Goal: Find specific page/section: Find specific page/section

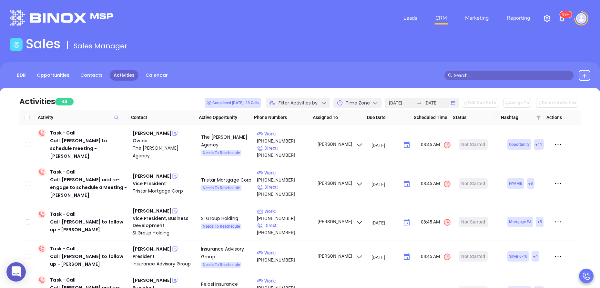
scroll to position [579, 0]
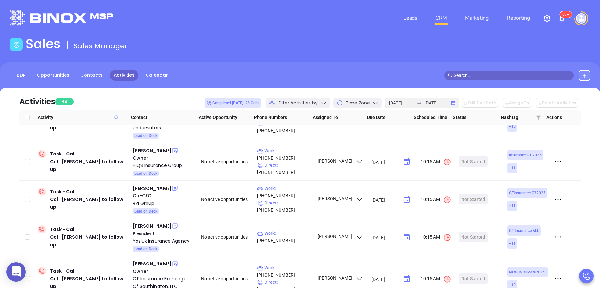
click at [444, 18] on link "CRM" at bounding box center [441, 18] width 17 height 13
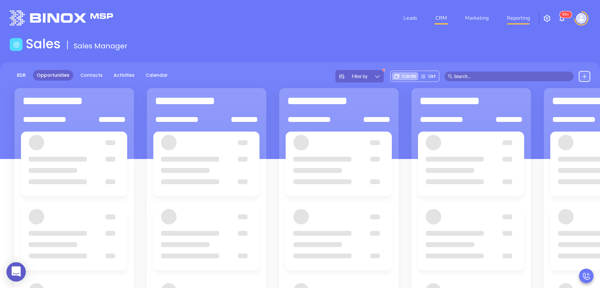
click at [519, 16] on link "Reporting" at bounding box center [518, 18] width 28 height 13
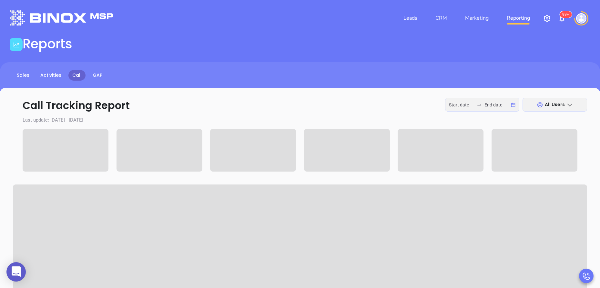
type input "[DATE]"
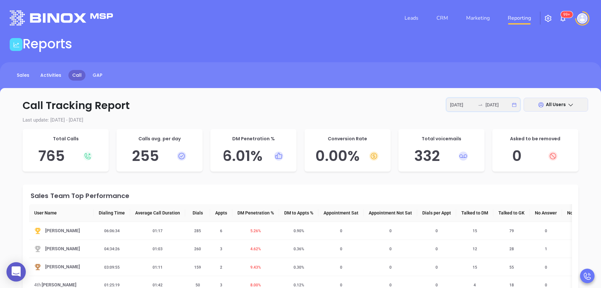
click at [466, 106] on input "[DATE]" at bounding box center [462, 104] width 25 height 7
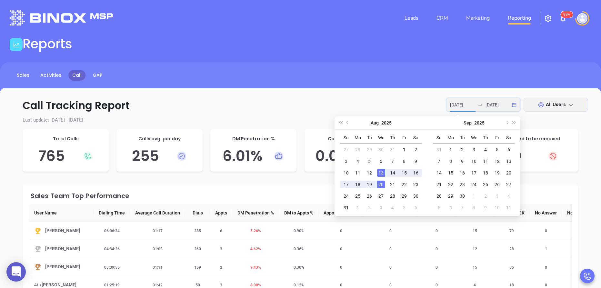
type input "[DATE]"
click at [380, 172] on div "13" at bounding box center [381, 173] width 8 height 8
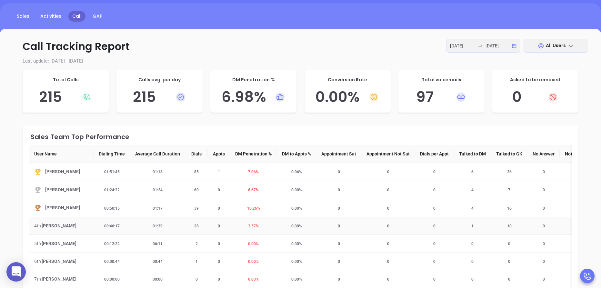
scroll to position [58, 0]
